Goal: Information Seeking & Learning: Learn about a topic

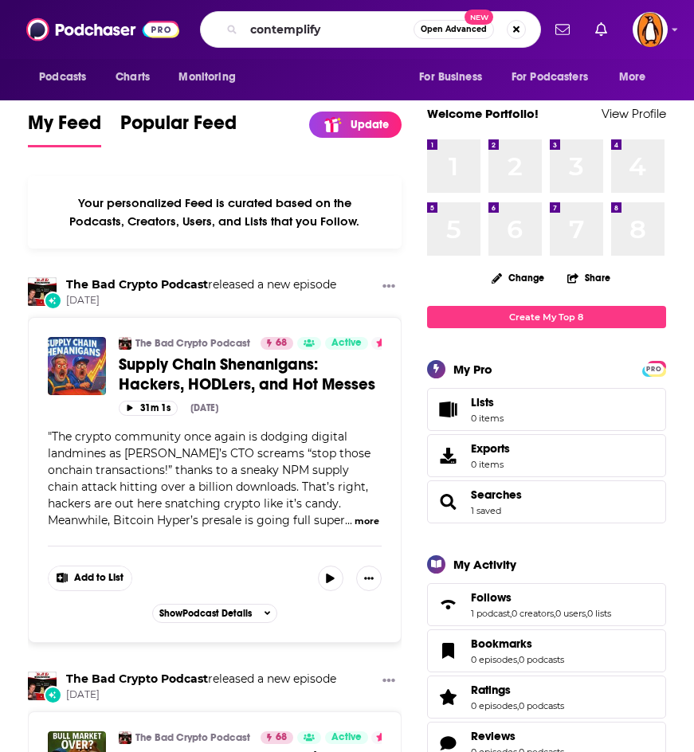
type input "contemplify"
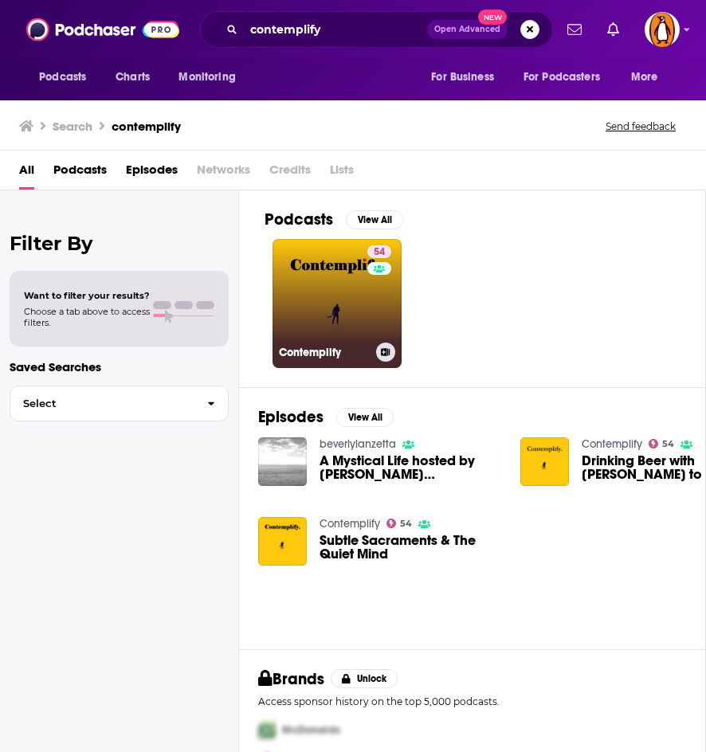
click at [323, 300] on link "54 Contemplify" at bounding box center [336, 303] width 129 height 129
